Goal: Task Accomplishment & Management: Manage account settings

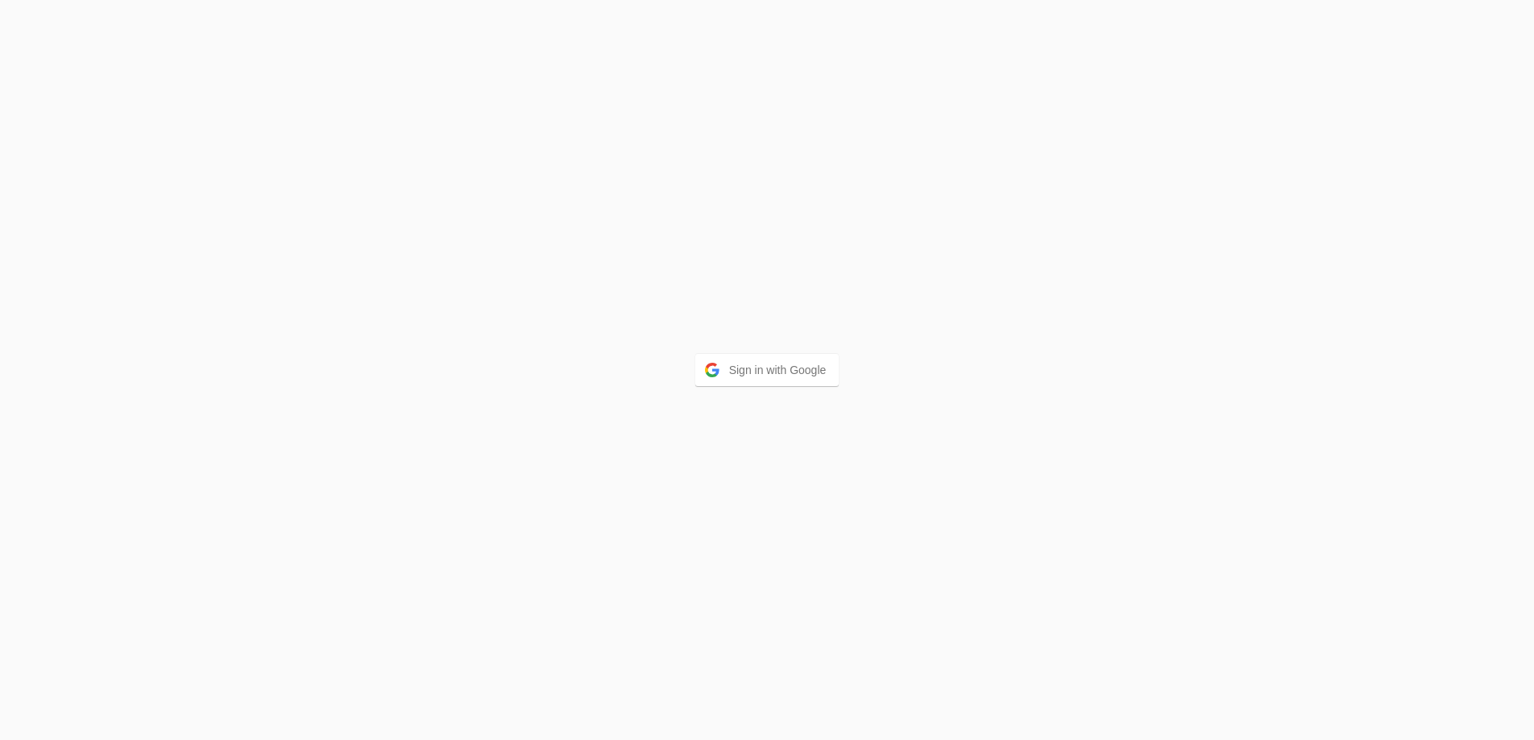
click at [691, 387] on div "Sign in with Google" at bounding box center [767, 370] width 1534 height 740
click at [756, 377] on button "Sign in with Google" at bounding box center [767, 370] width 144 height 32
